Goal: Task Accomplishment & Management: Use online tool/utility

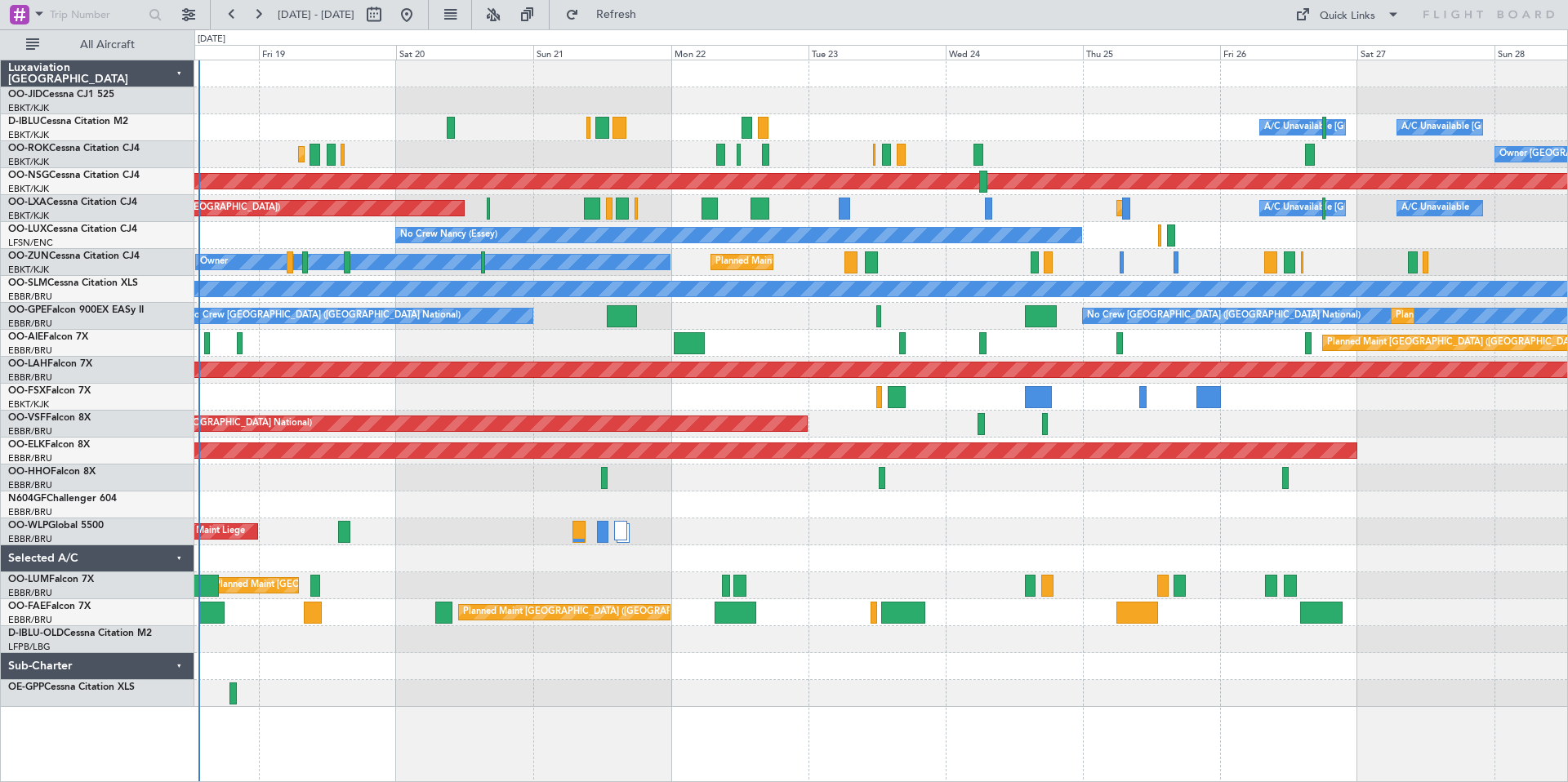
click at [424, 151] on div "Planned Maint Kortrijk-[GEOGRAPHIC_DATA] A/C Unavailable [GEOGRAPHIC_DATA] ([GE…" at bounding box center [881, 384] width 1373 height 647
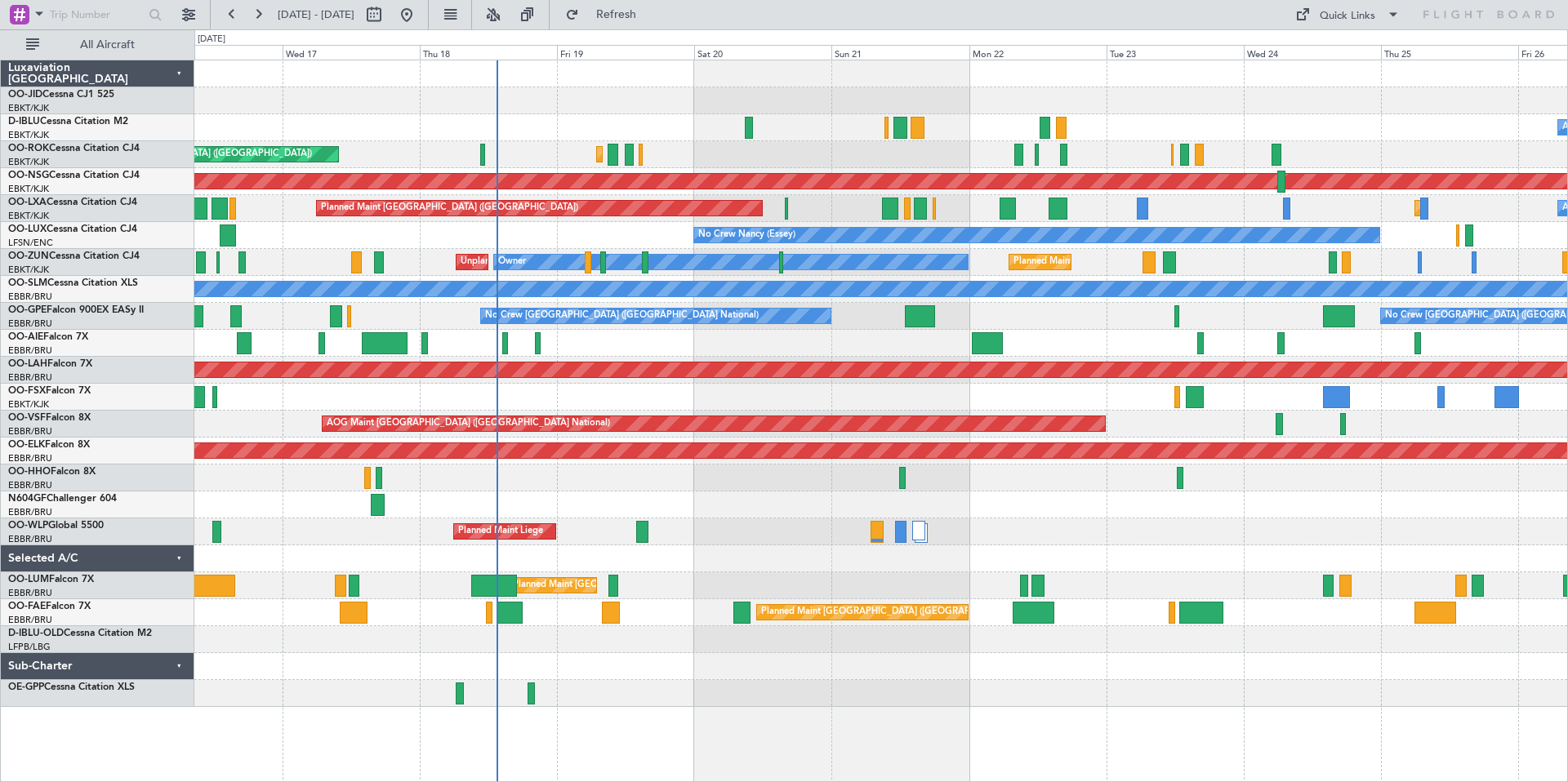
click at [897, 132] on div "A/C Unavailable [GEOGRAPHIC_DATA] ([GEOGRAPHIC_DATA] National) A/C Unavailable …" at bounding box center [881, 384] width 1373 height 647
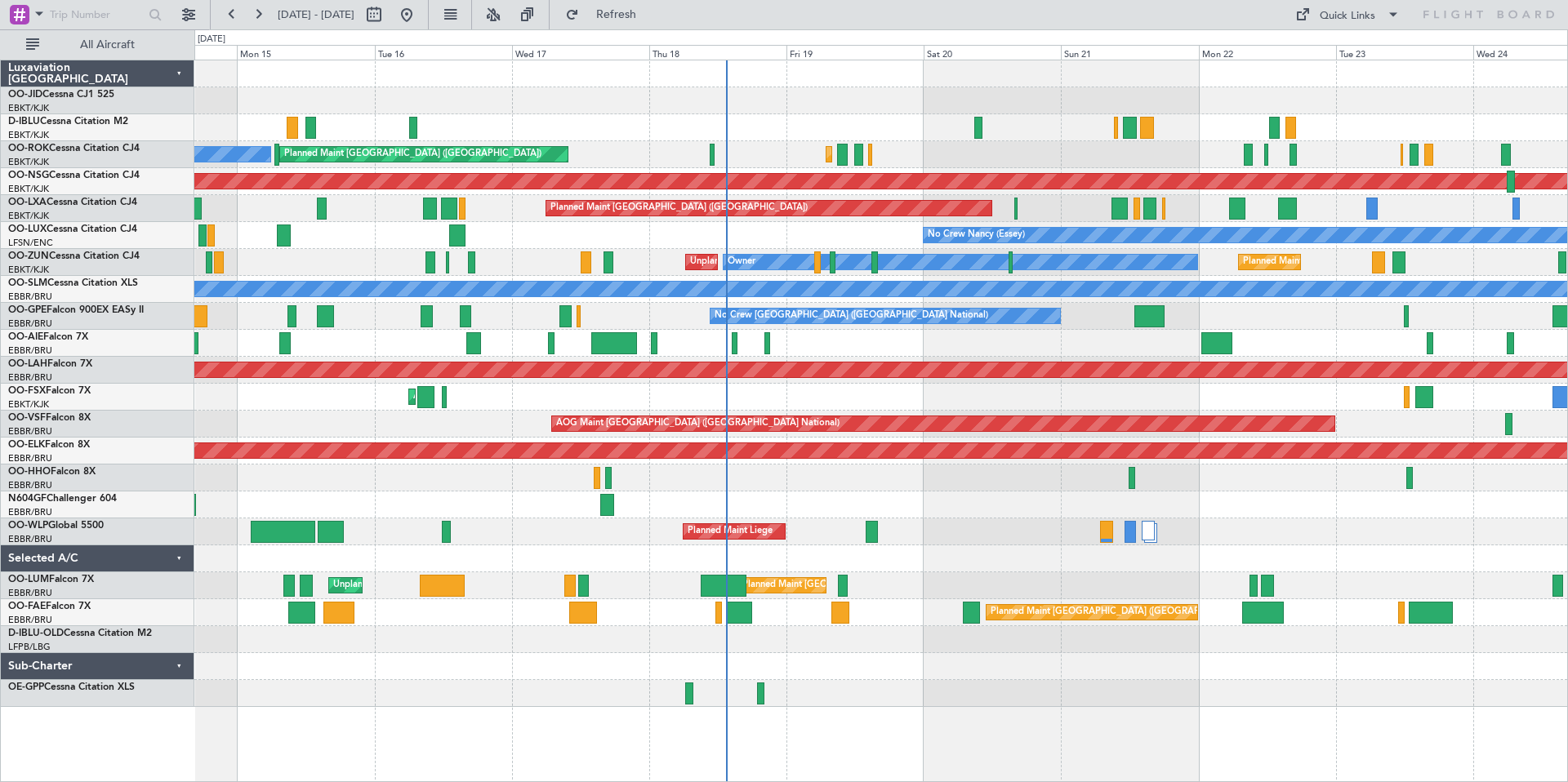
click at [714, 122] on div "A/C Unavailable [GEOGRAPHIC_DATA] ([GEOGRAPHIC_DATA] National) Planned Maint [G…" at bounding box center [881, 384] width 1373 height 647
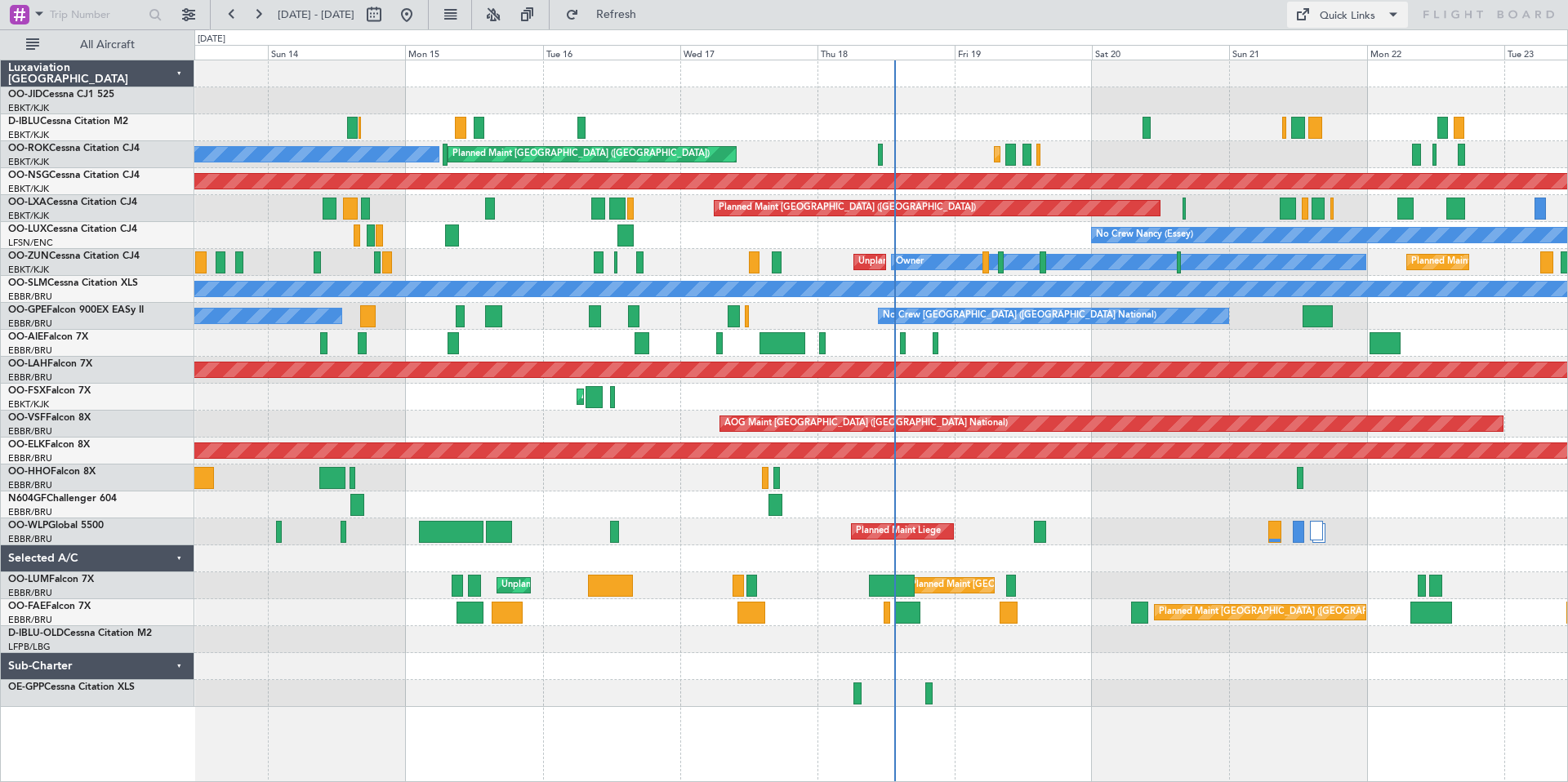
click at [1045, 18] on div "Quick Links" at bounding box center [1348, 15] width 56 height 16
click at [1045, 50] on button "Trip Builder" at bounding box center [1348, 54] width 123 height 40
click at [1045, 17] on div "Quick Links" at bounding box center [1348, 15] width 56 height 16
click at [1045, 57] on button "Trip Builder" at bounding box center [1348, 54] width 123 height 40
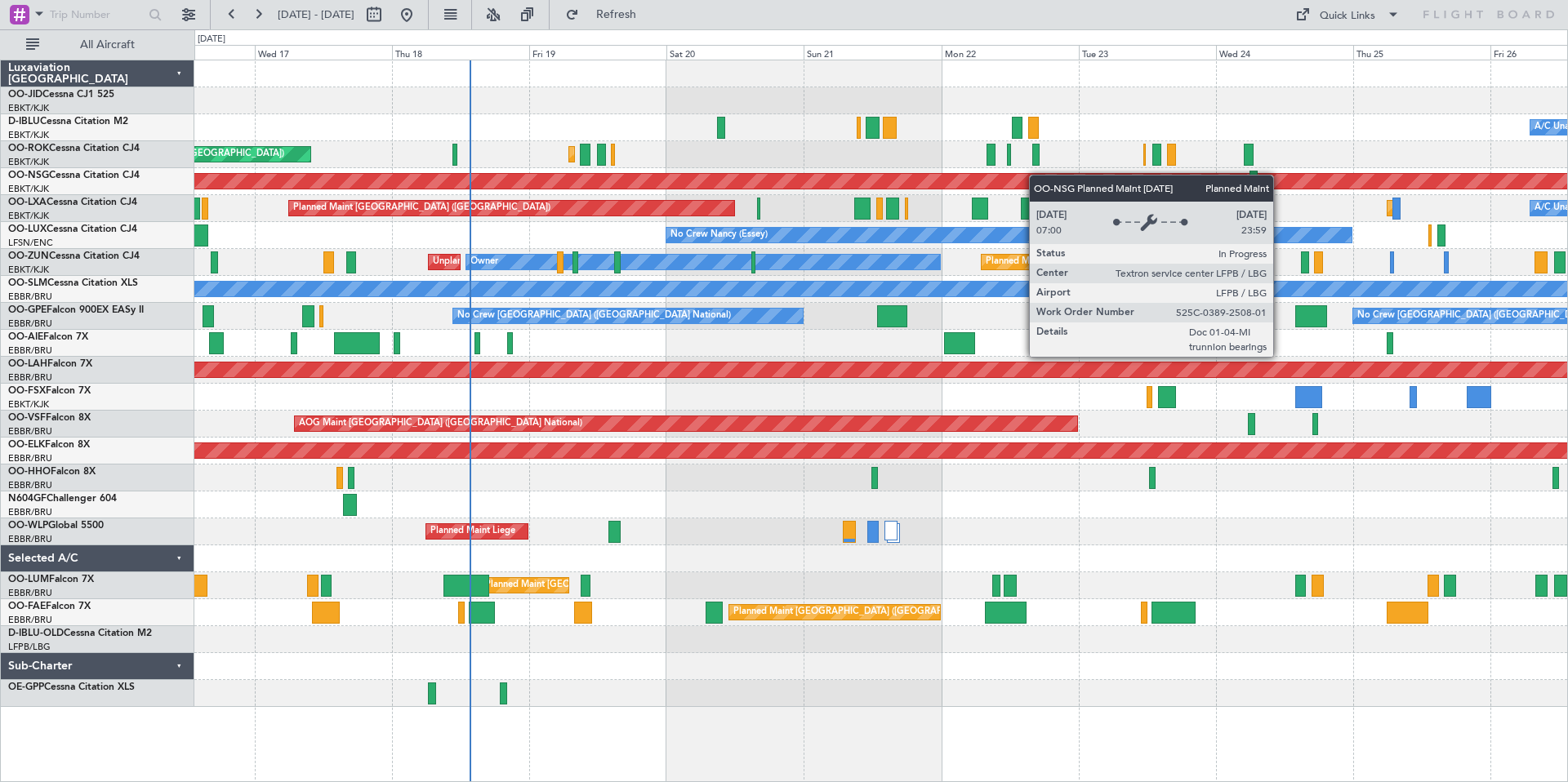
click at [846, 184] on div "A/C Unavailable [GEOGRAPHIC_DATA] ([GEOGRAPHIC_DATA] National) A/C Unavailable …" at bounding box center [881, 384] width 1373 height 647
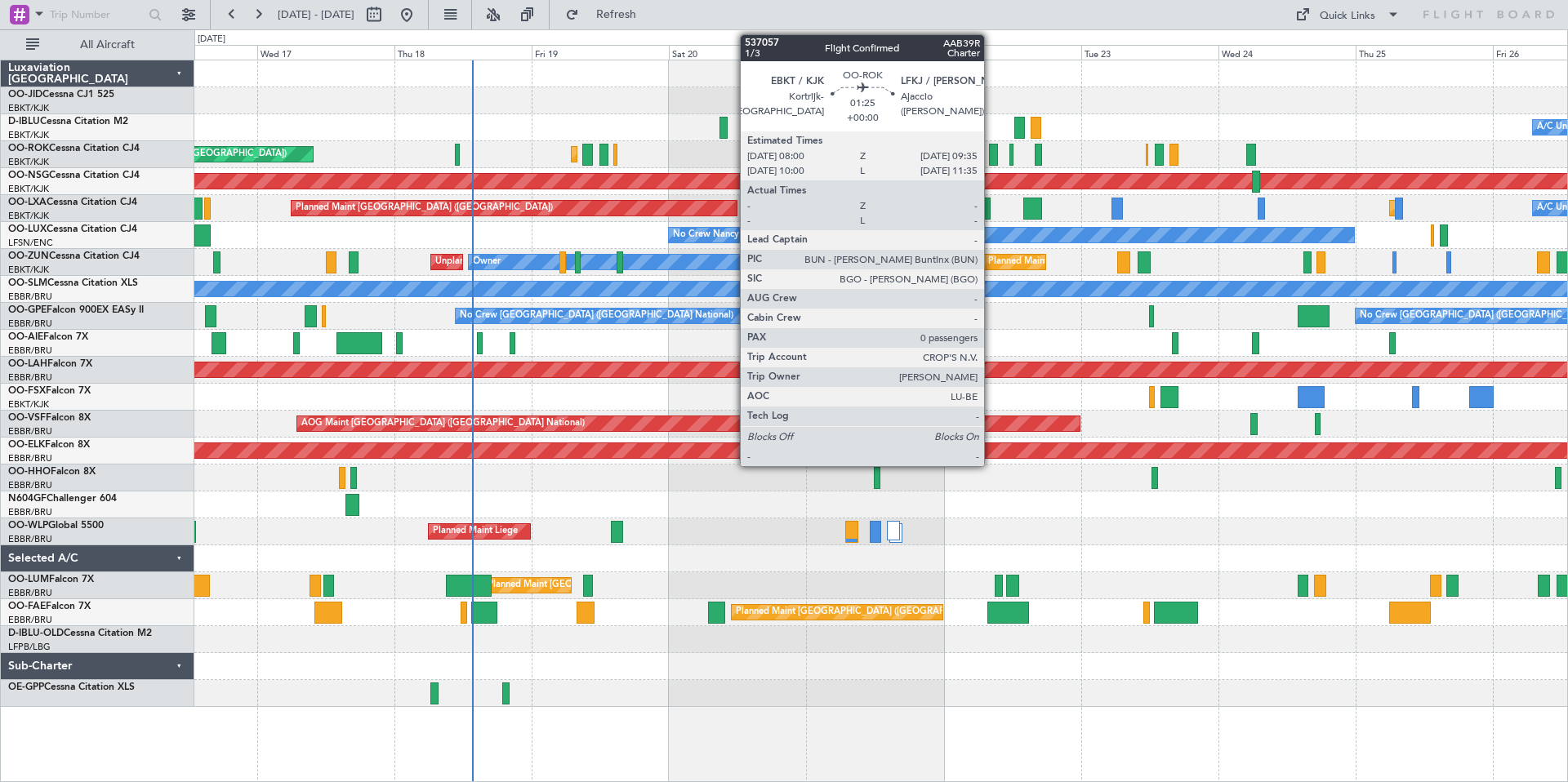
click at [992, 155] on div at bounding box center [994, 154] width 10 height 22
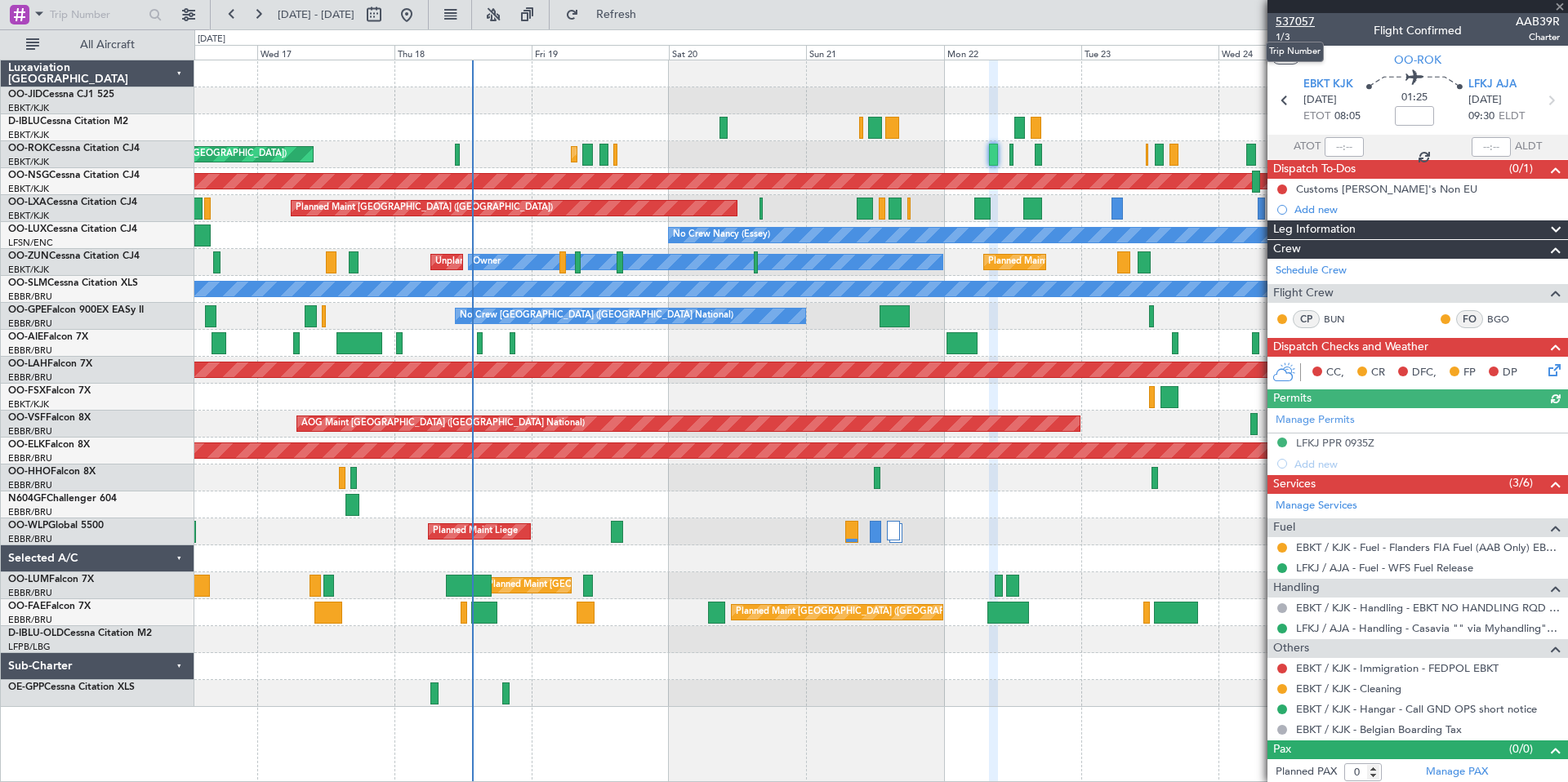
click at [1045, 19] on span "537057" at bounding box center [1295, 22] width 40 height 17
click at [1045, 20] on span "537057" at bounding box center [1295, 22] width 40 height 17
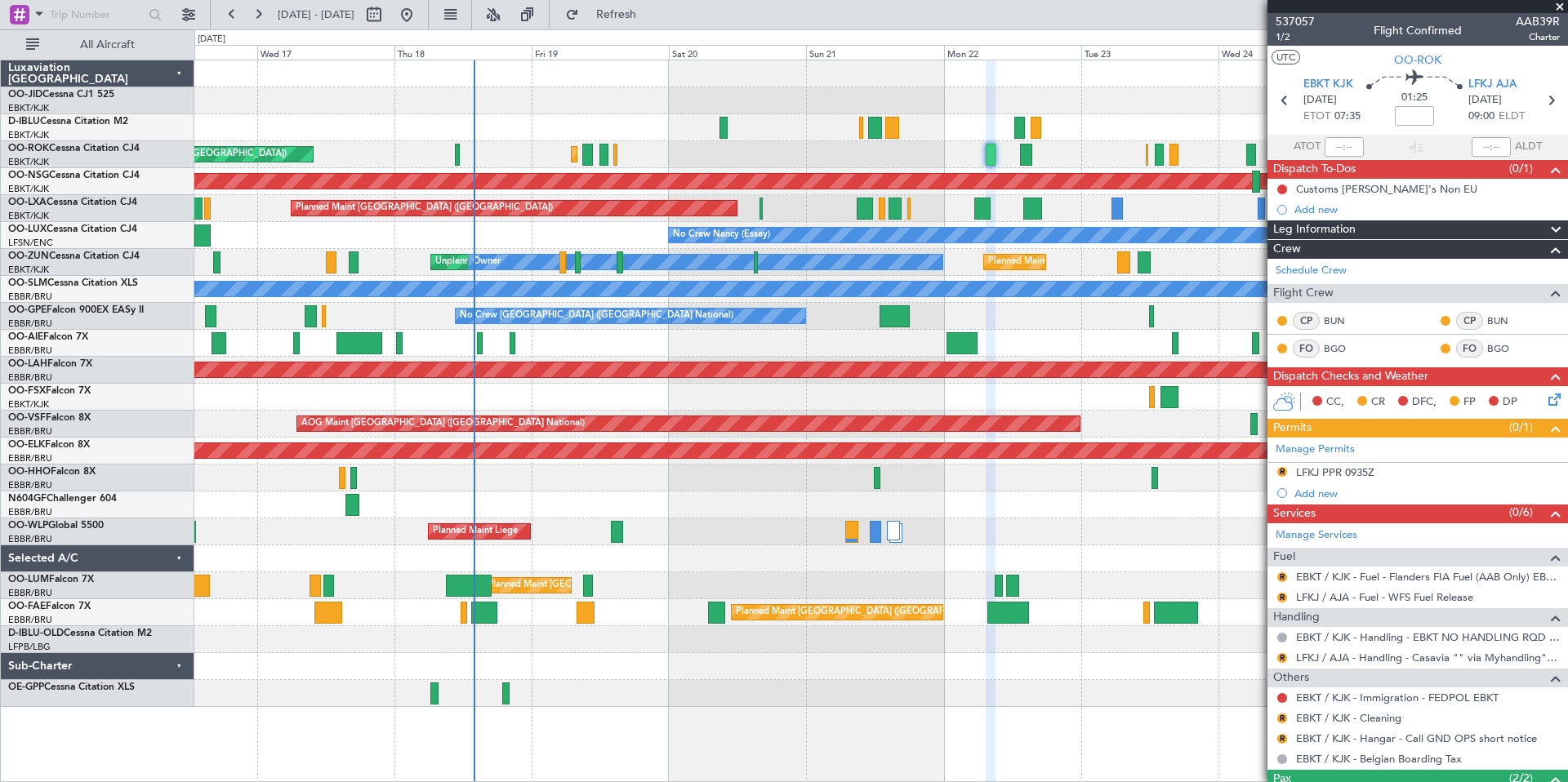
drag, startPoint x: 1558, startPoint y: 6, endPoint x: 1482, endPoint y: 35, distance: 81.3
click at [1045, 6] on span at bounding box center [1559, 7] width 16 height 14
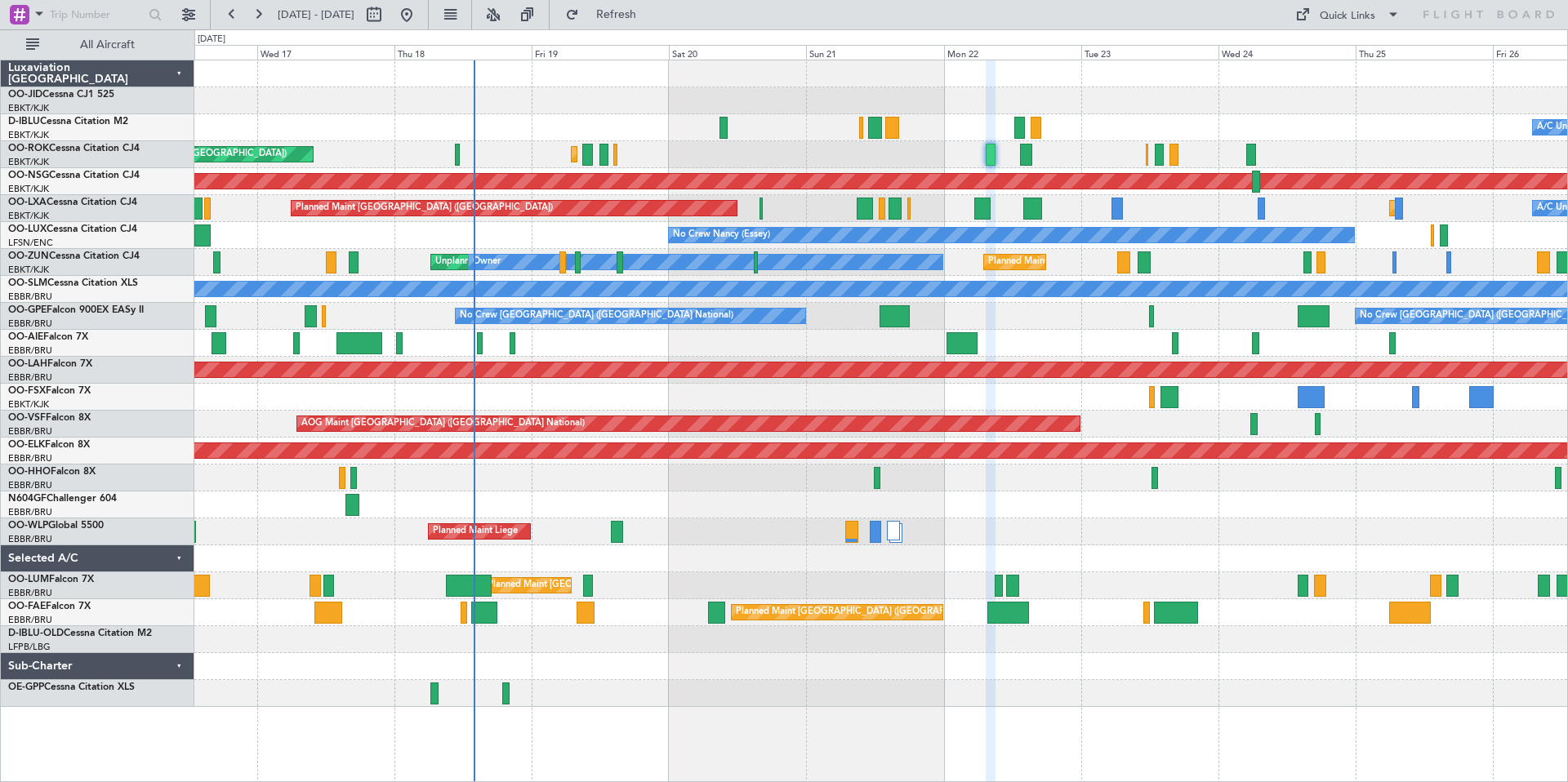
type input "0"
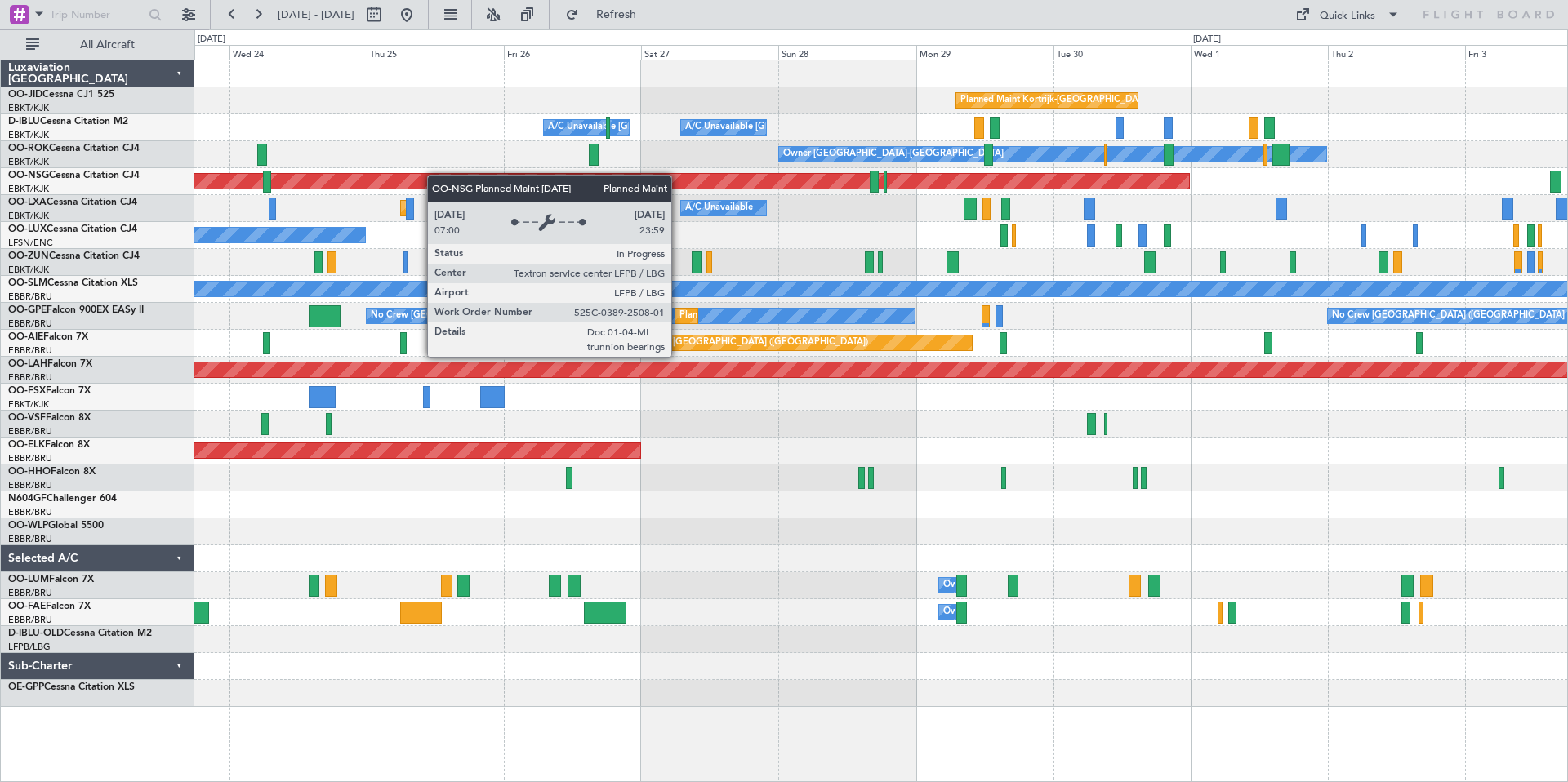
click at [294, 182] on div "Planned Maint Kortrijk-[GEOGRAPHIC_DATA] A/C Unavailable [GEOGRAPHIC_DATA] ([GE…" at bounding box center [881, 384] width 1373 height 647
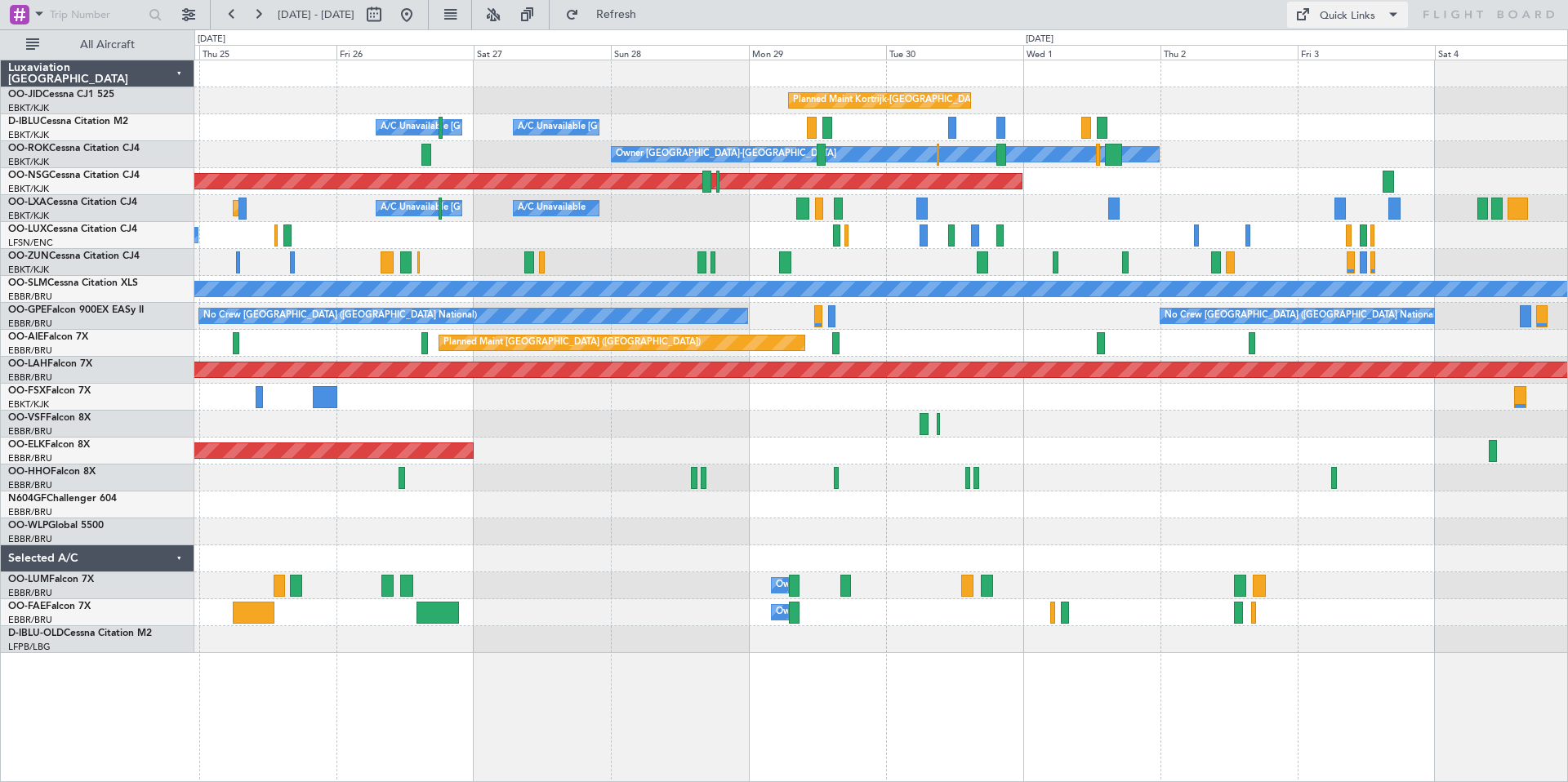
click at [1045, 15] on div "Quick Links" at bounding box center [1348, 15] width 56 height 16
click at [1045, 54] on button "Trip Builder" at bounding box center [1348, 54] width 123 height 40
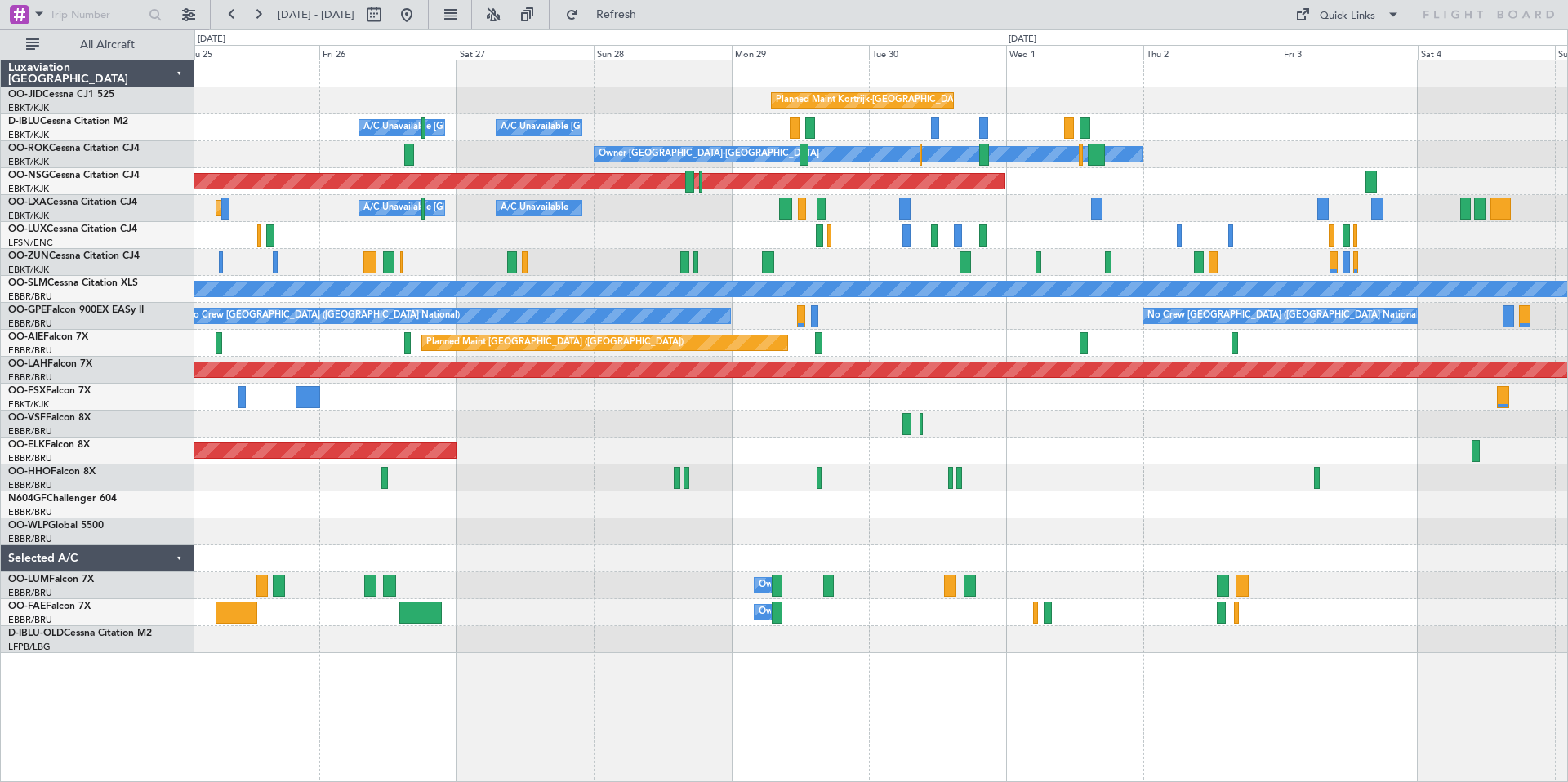
click at [1045, 101] on div "Planned Maint Kortrijk-[GEOGRAPHIC_DATA]" at bounding box center [881, 100] width 1373 height 27
click at [651, 14] on span "Refresh" at bounding box center [616, 14] width 69 height 12
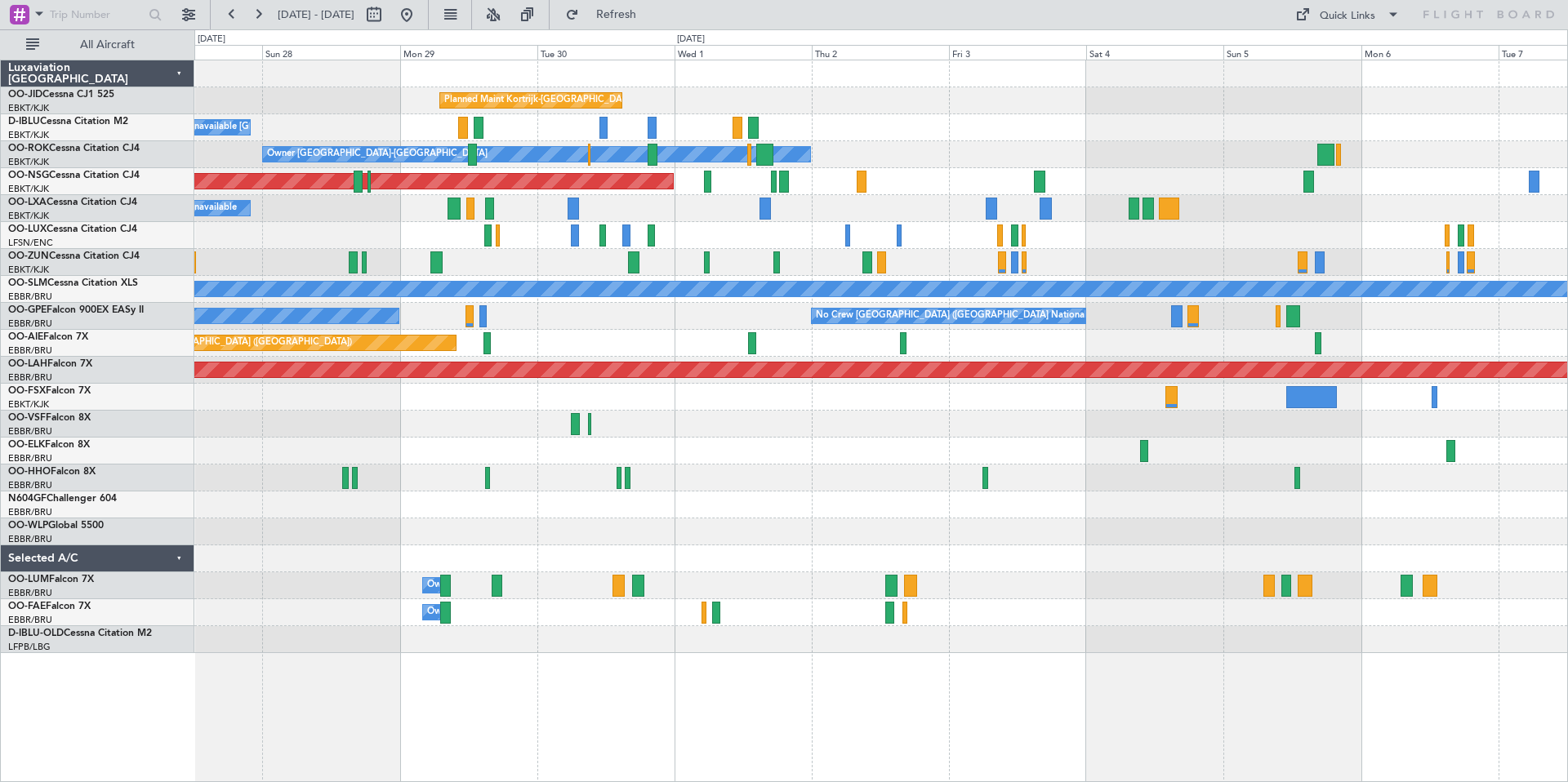
click at [998, 123] on div "Planned Maint Kortrijk-[GEOGRAPHIC_DATA] A/C Unavailable [GEOGRAPHIC_DATA]-[GEO…" at bounding box center [881, 357] width 1373 height 593
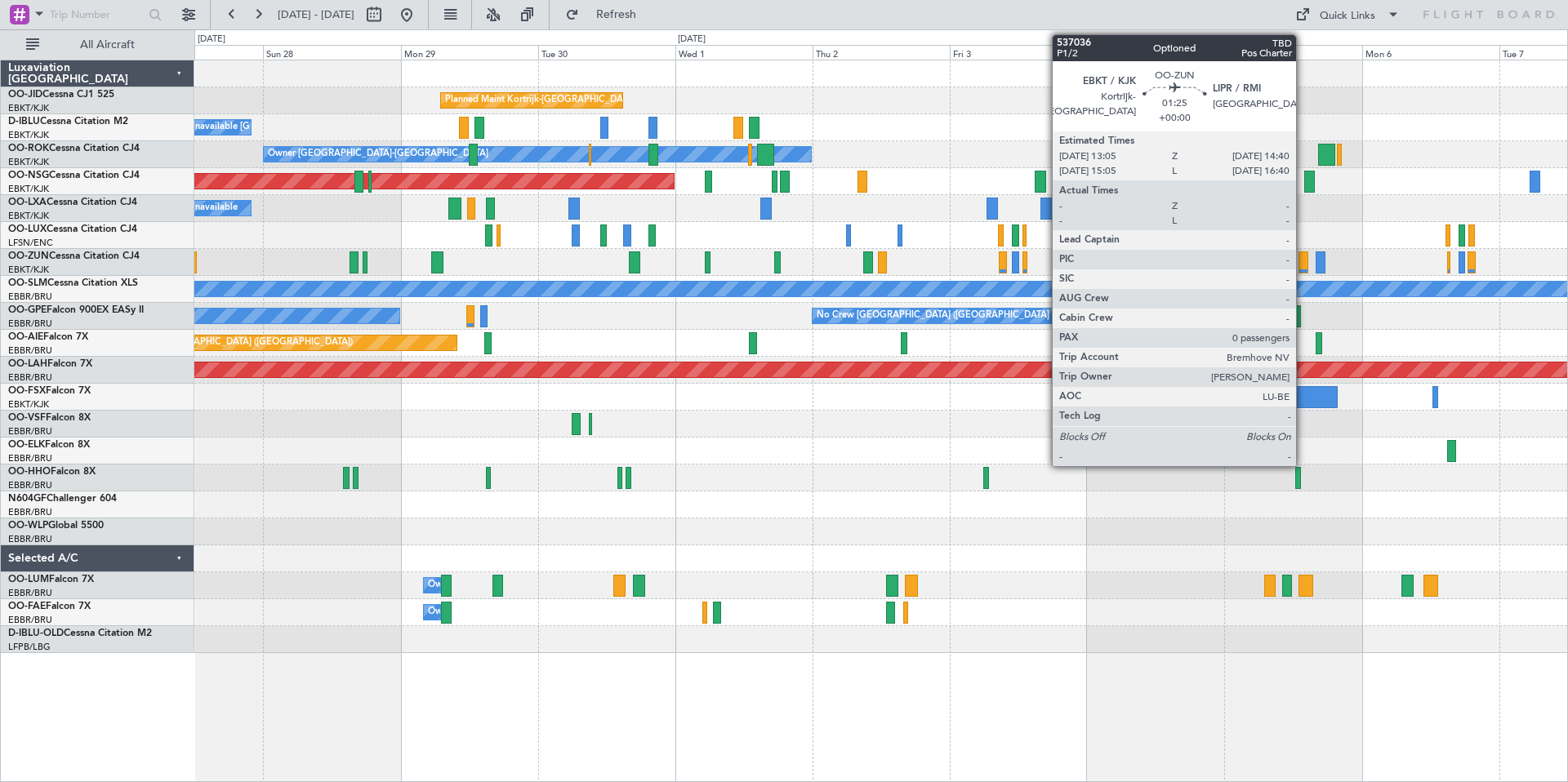
click at [1045, 261] on div at bounding box center [1303, 262] width 10 height 22
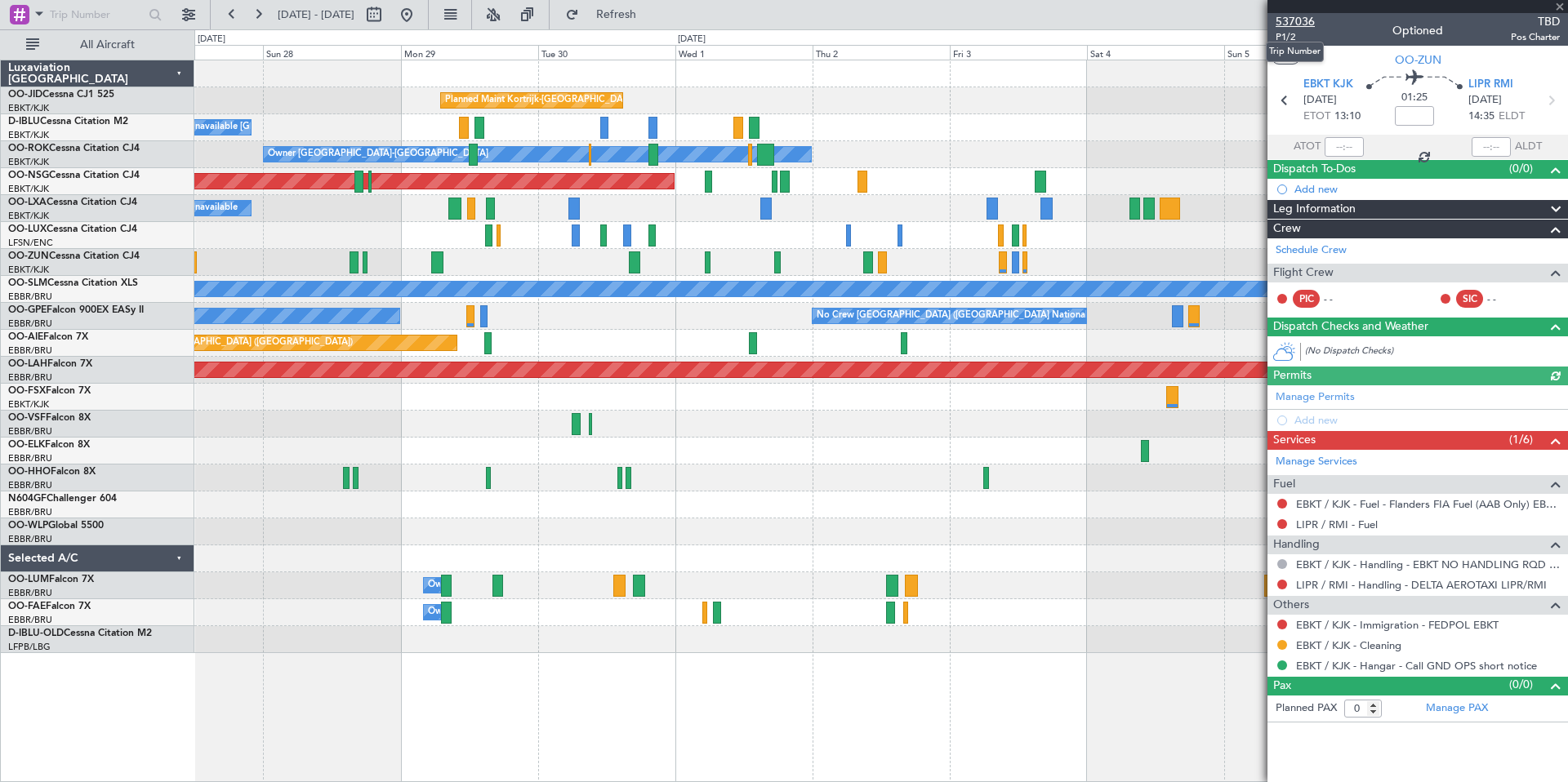
click at [1045, 20] on span "537036" at bounding box center [1295, 22] width 40 height 17
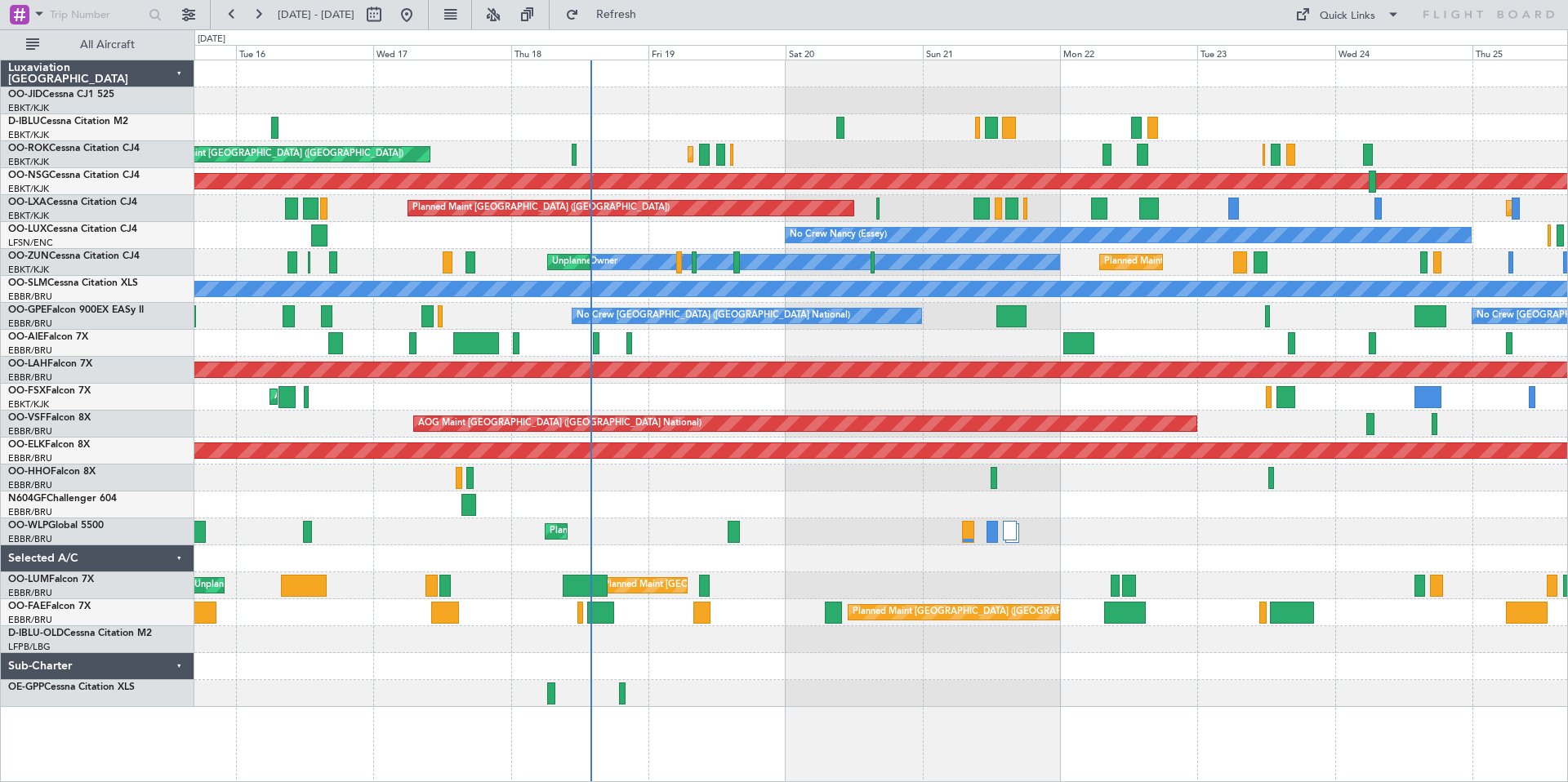
click at [930, 123] on div "A/C Unavailable [GEOGRAPHIC_DATA] ([GEOGRAPHIC_DATA] National) A/C Unavailable …" at bounding box center [881, 384] width 1373 height 647
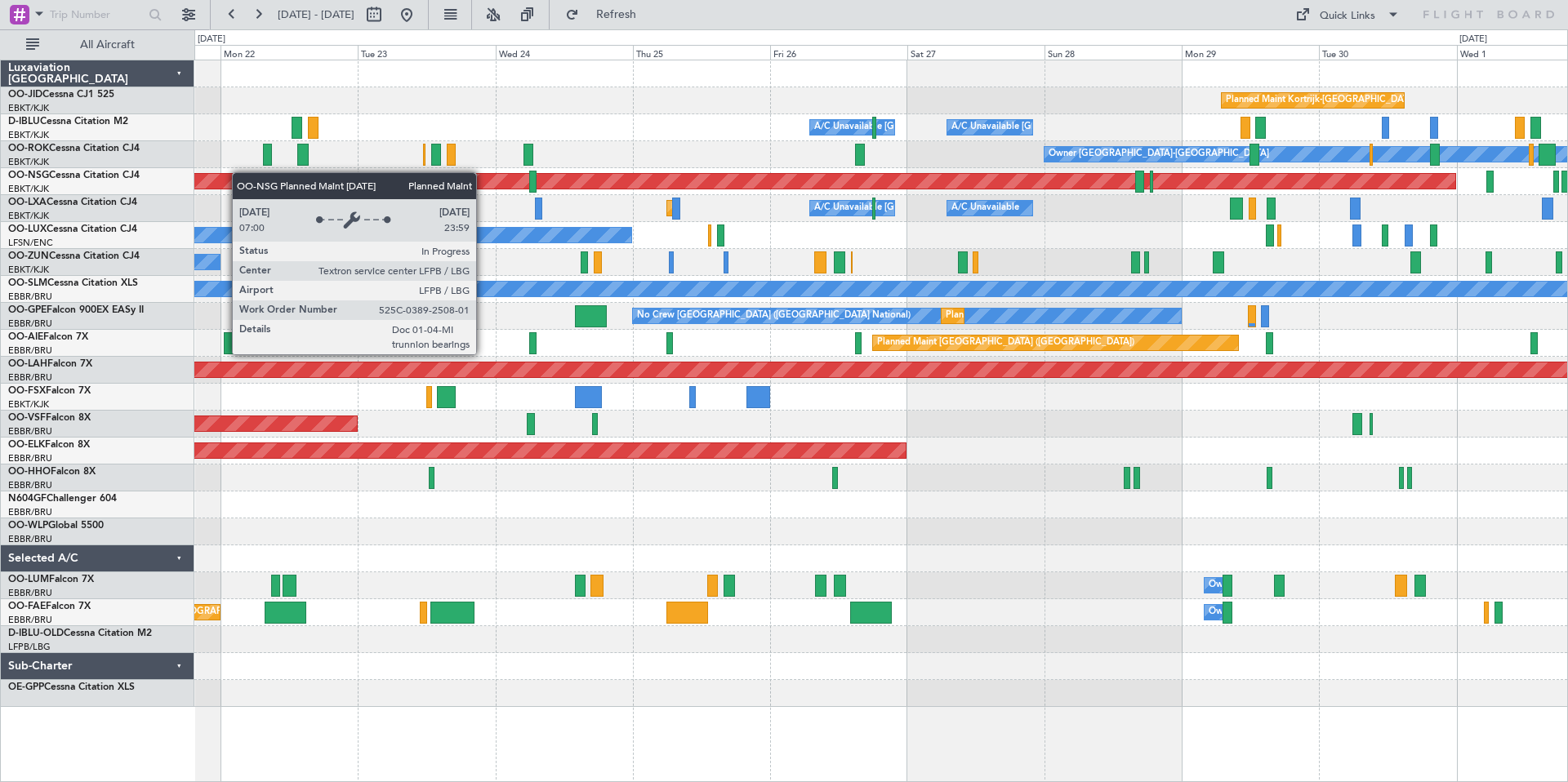
click at [214, 176] on div "Planned Maint Kortrijk-[GEOGRAPHIC_DATA] A/C Unavailable [GEOGRAPHIC_DATA] ([GE…" at bounding box center [881, 384] width 1373 height 647
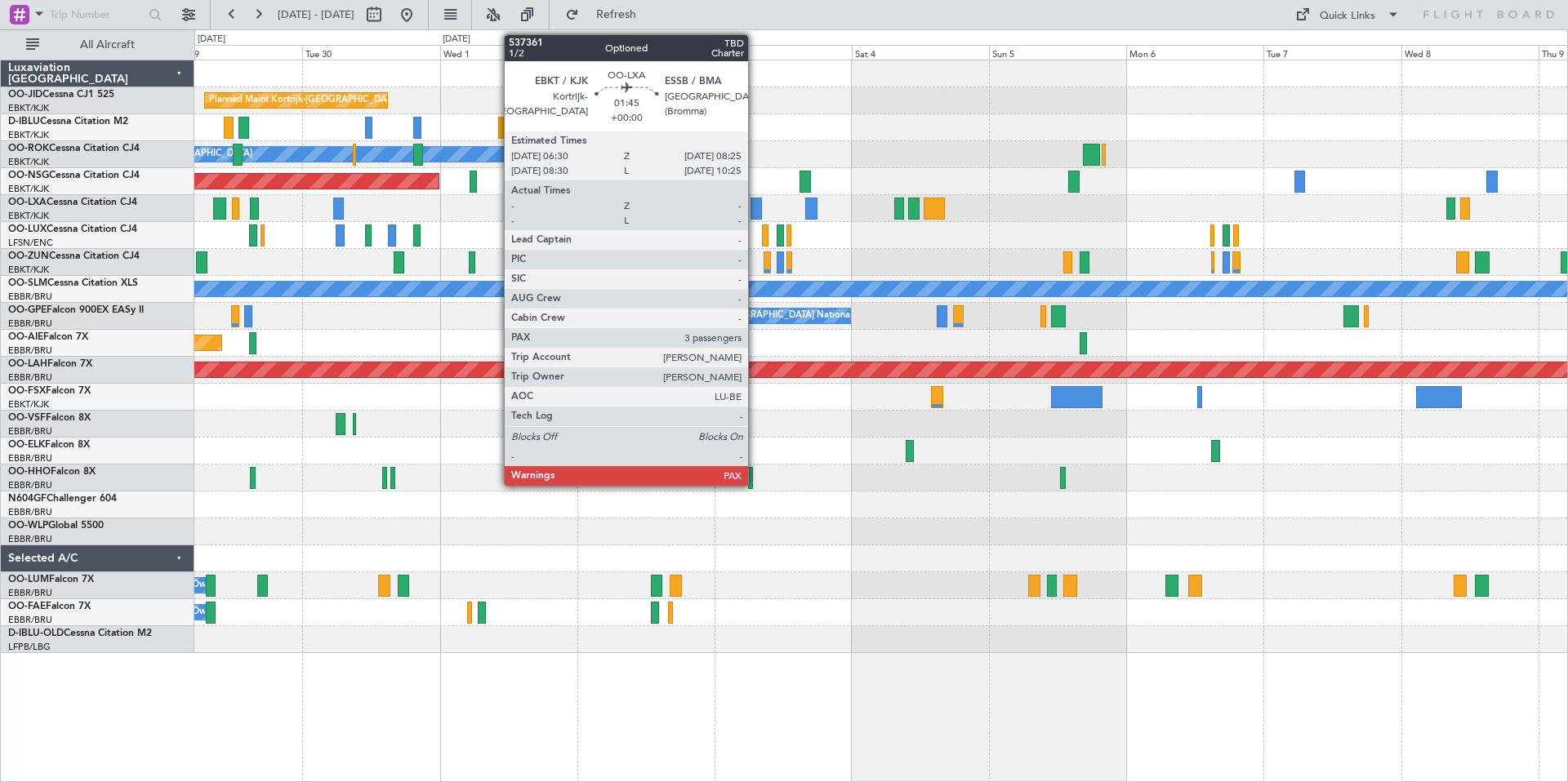
click at [755, 208] on div at bounding box center [756, 209] width 12 height 22
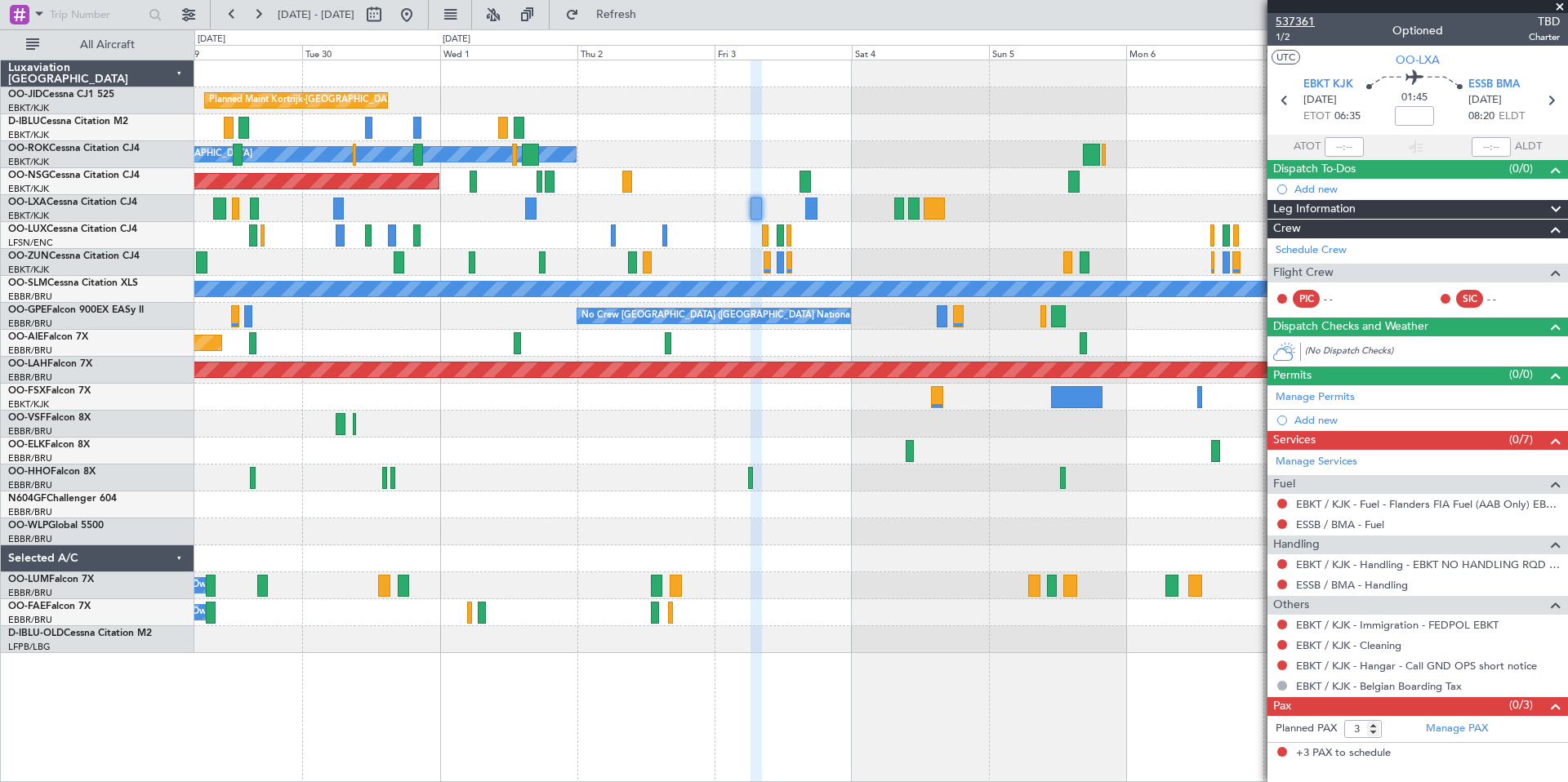
click at [1294, 14] on span "537361" at bounding box center [1295, 22] width 40 height 17
click at [1559, 8] on span at bounding box center [1559, 7] width 16 height 14
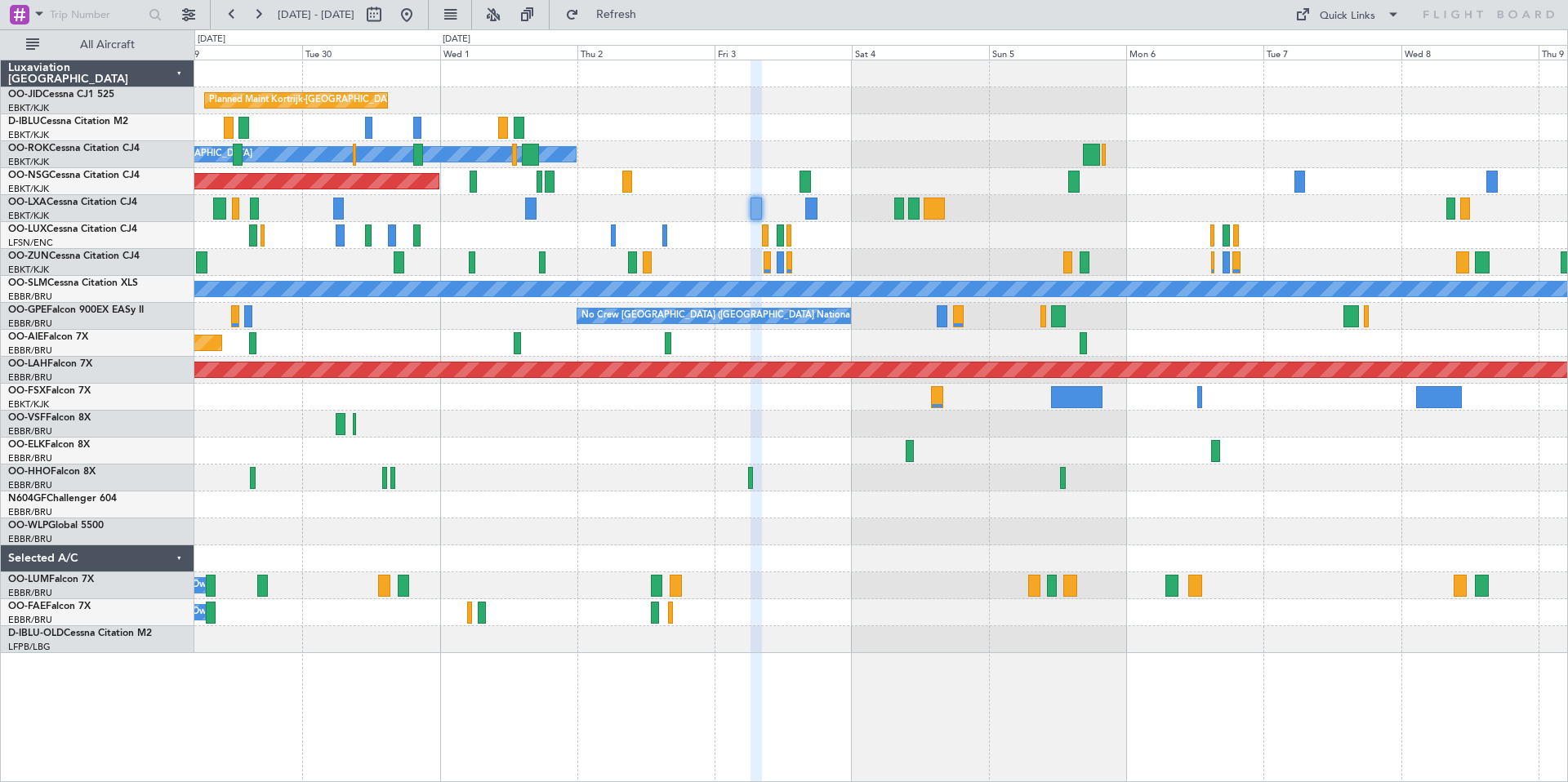
type input "0"
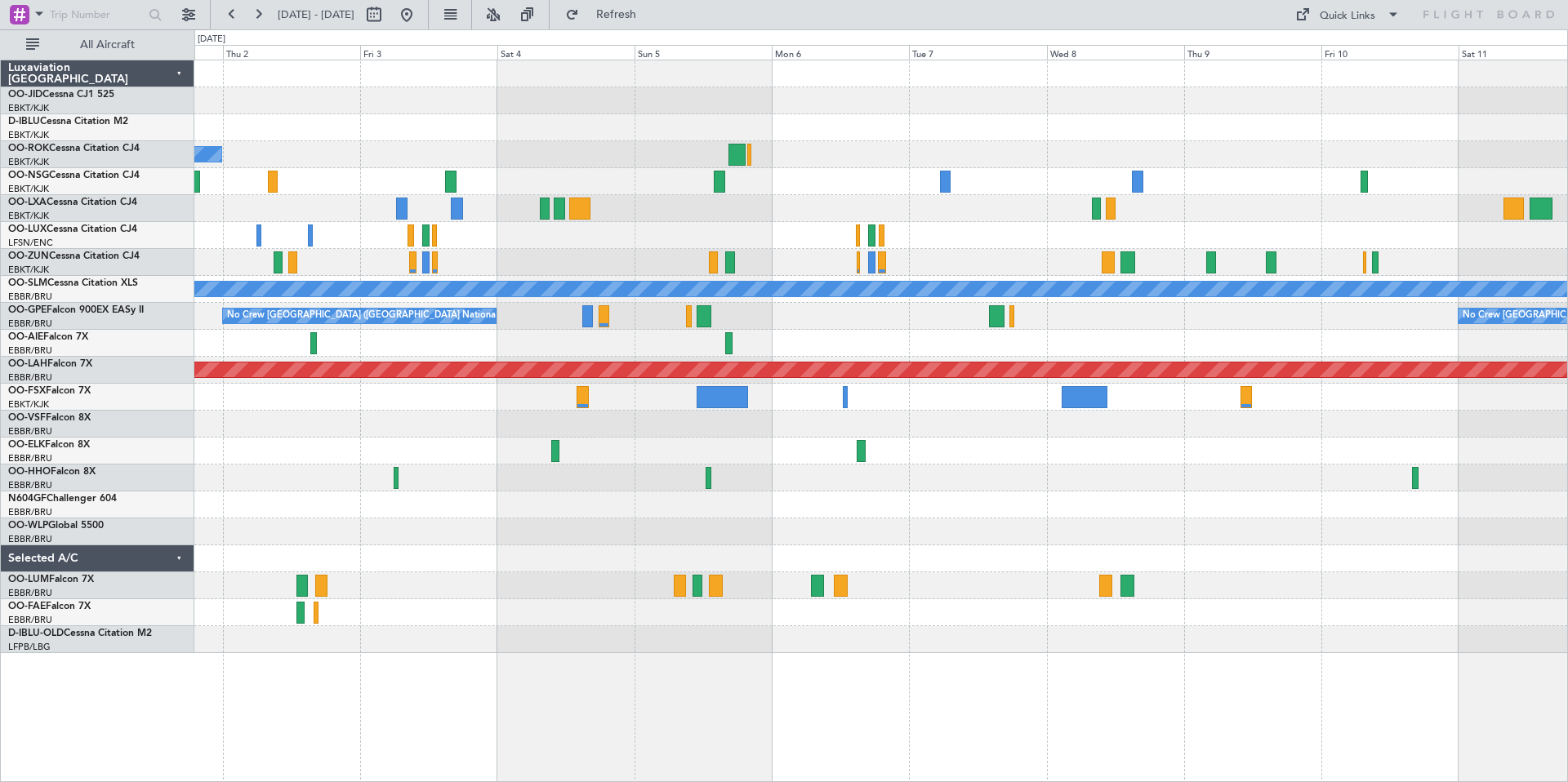
click at [951, 98] on div "Planned Maint Kortrijk-[GEOGRAPHIC_DATA]" at bounding box center [881, 100] width 1373 height 27
click at [1349, 12] on div "Quick Links" at bounding box center [1348, 15] width 56 height 16
click at [750, 155] on div at bounding box center [784, 391] width 1568 height 782
click at [1326, 15] on div "Quick Links" at bounding box center [1348, 15] width 56 height 16
click at [1330, 53] on button "Trip Builder" at bounding box center [1348, 54] width 123 height 40
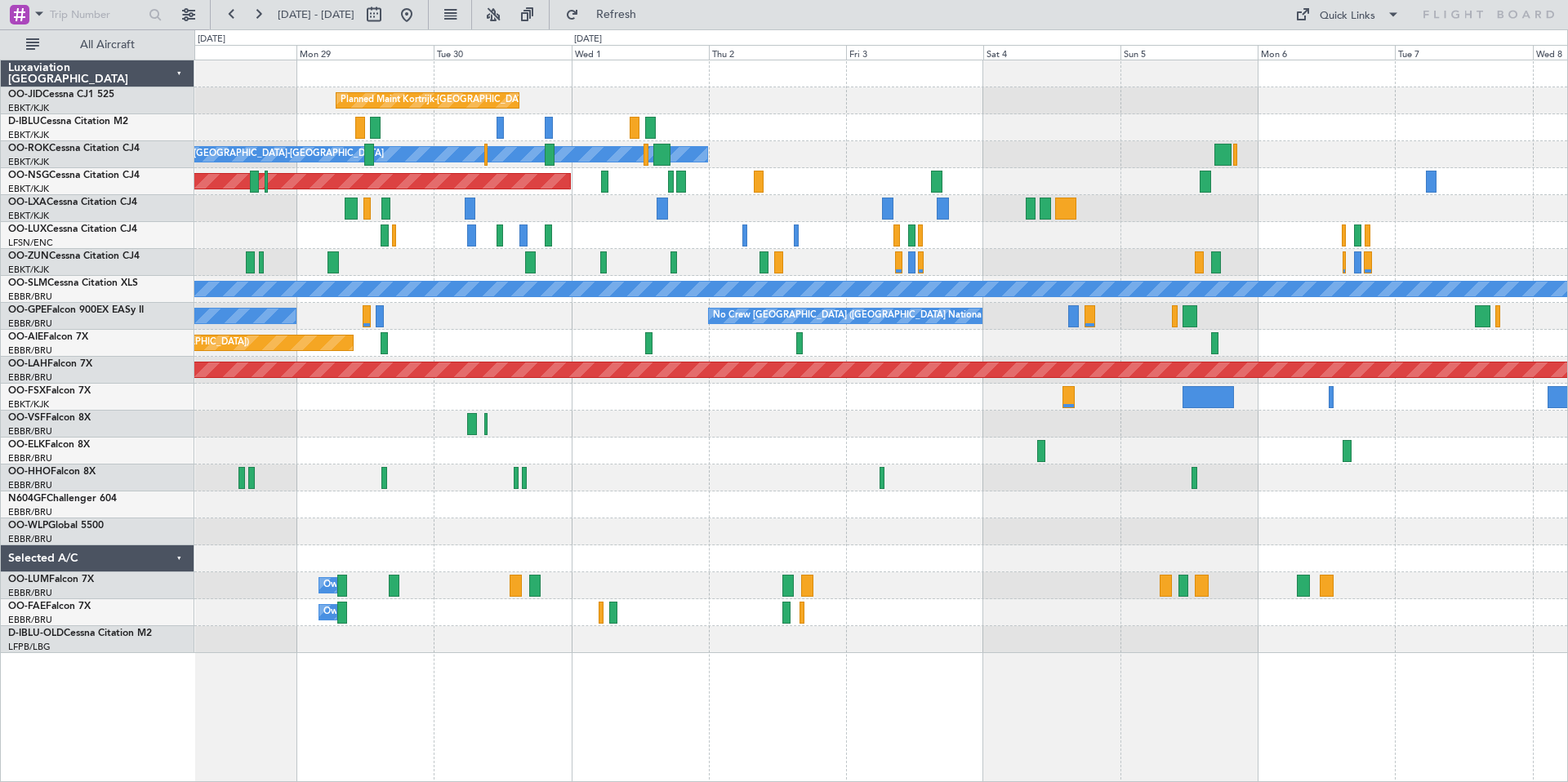
click at [847, 122] on div "A/C Unavailable Kortrijk-Wevelgem A/C Unavailable Brussels (Brussels National)" at bounding box center [881, 127] width 1373 height 27
